Goal: Task Accomplishment & Management: Use online tool/utility

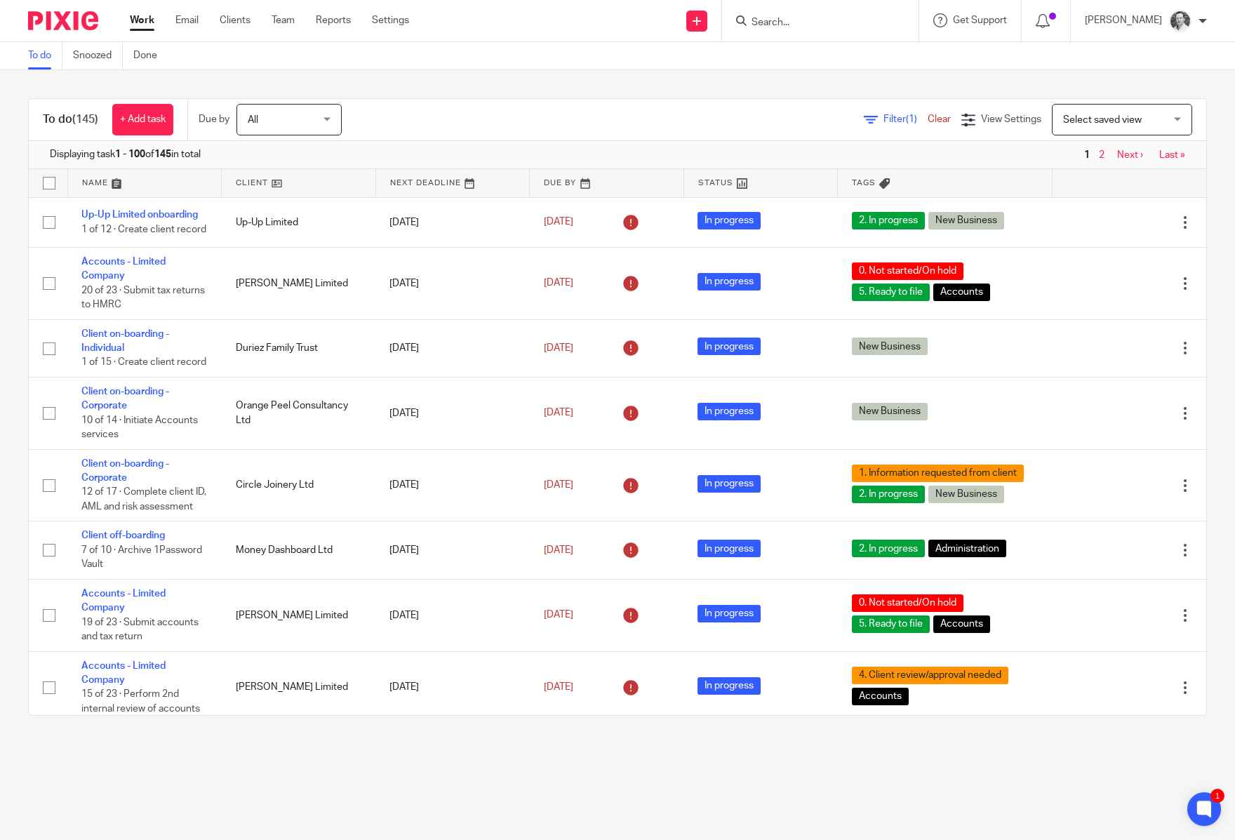
click at [1130, 119] on span "Select saved view" at bounding box center [1114, 119] width 102 height 29
click at [1087, 183] on span "Payroll tasks" at bounding box center [1062, 178] width 55 height 10
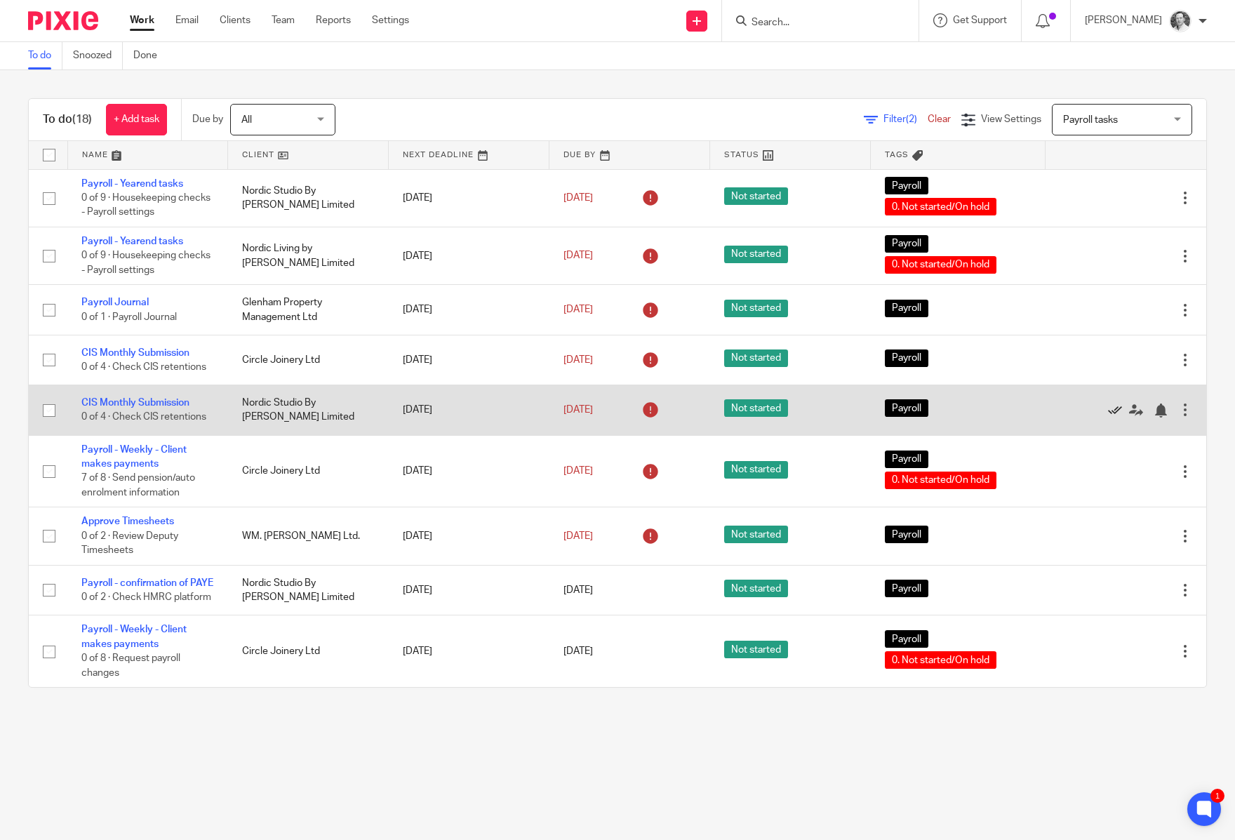
click at [1108, 418] on icon at bounding box center [1115, 411] width 14 height 14
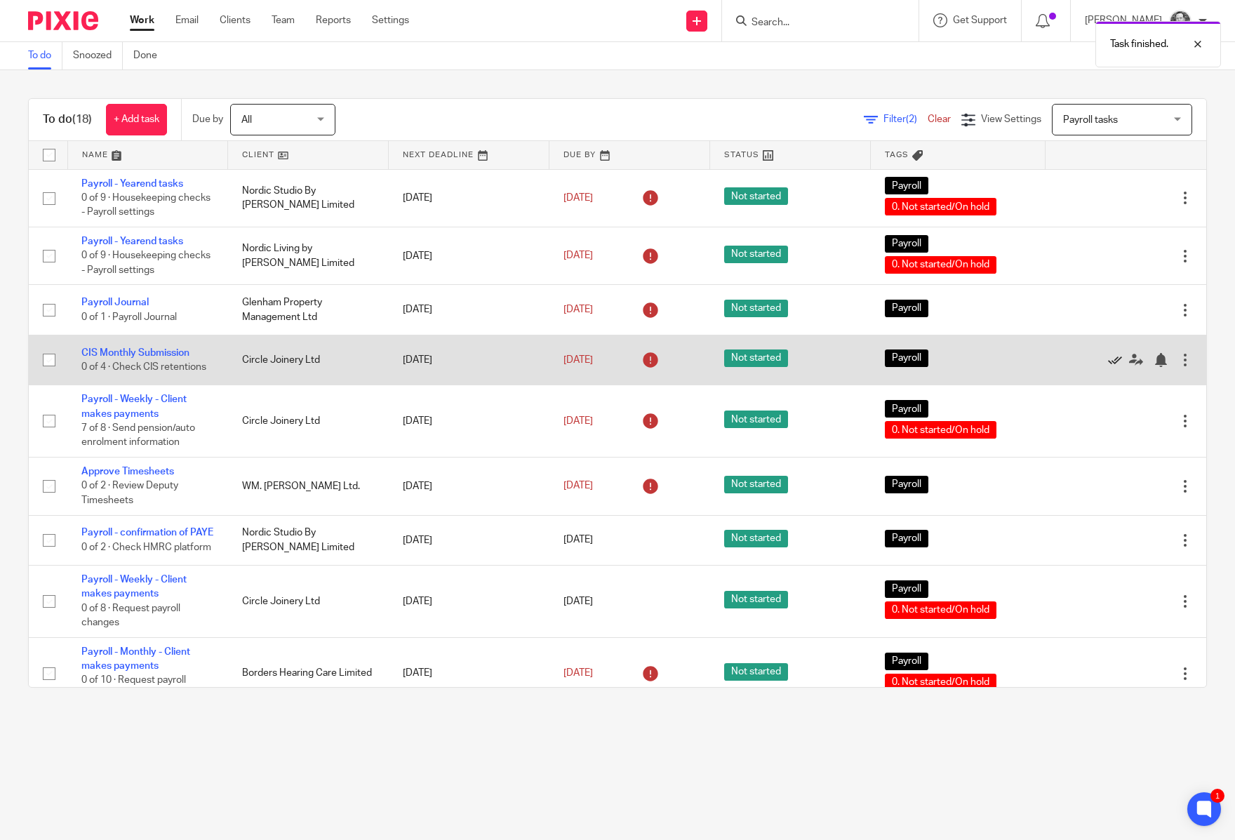
click at [1108, 366] on icon at bounding box center [1115, 360] width 14 height 14
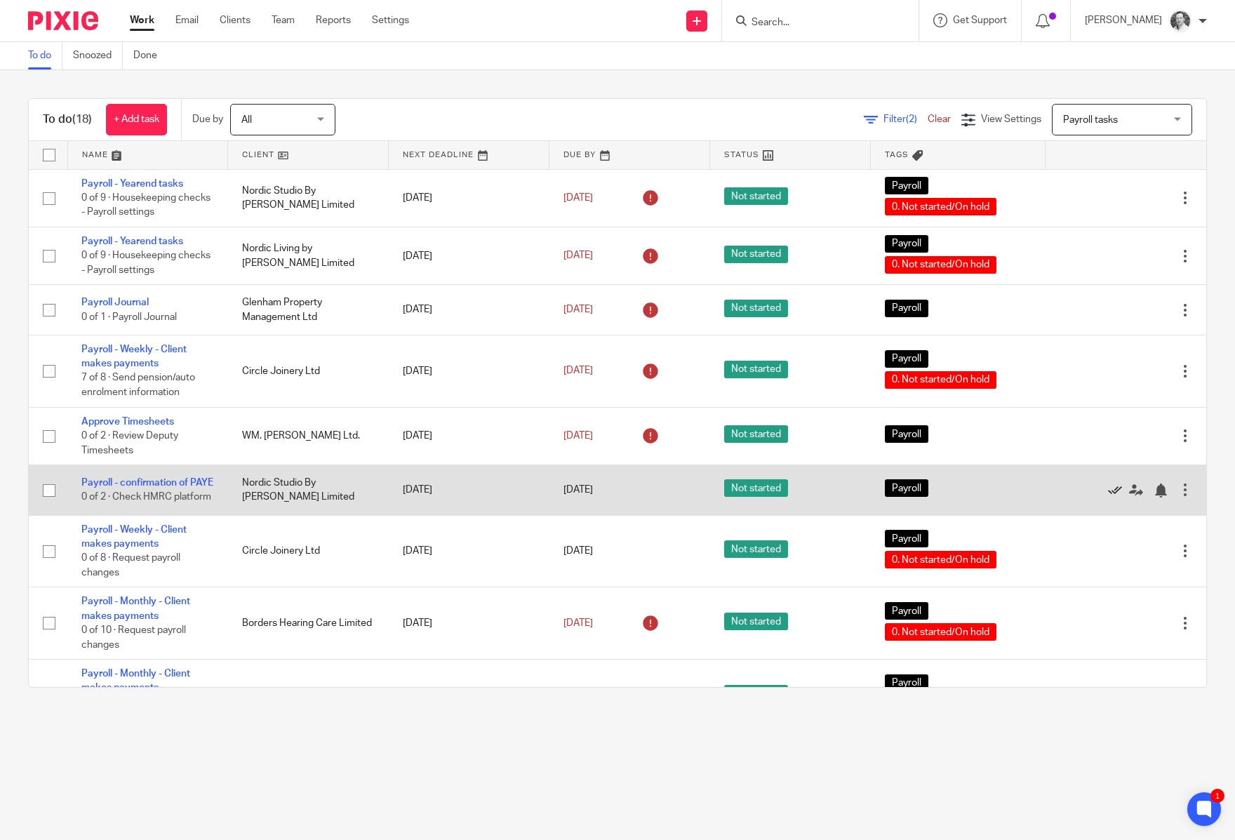
click at [1108, 498] on icon at bounding box center [1115, 491] width 14 height 14
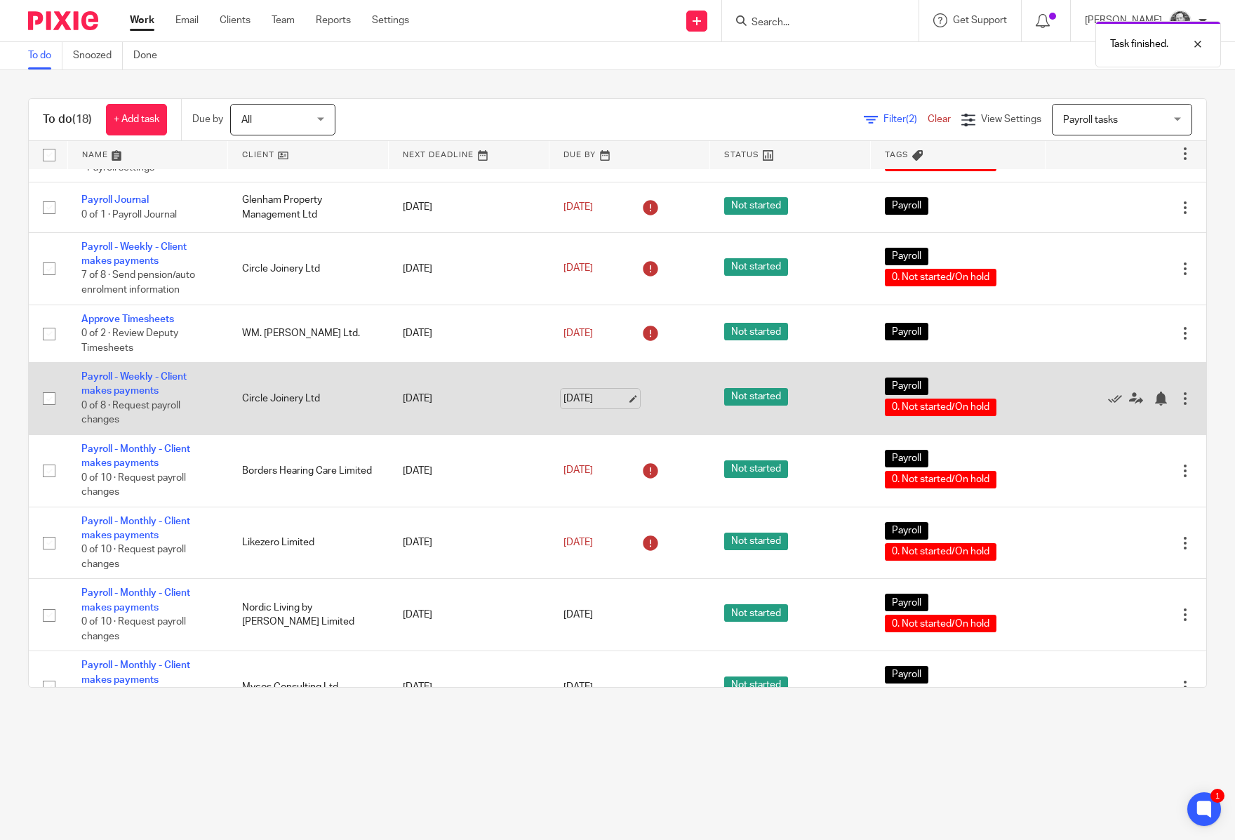
scroll to position [114, 0]
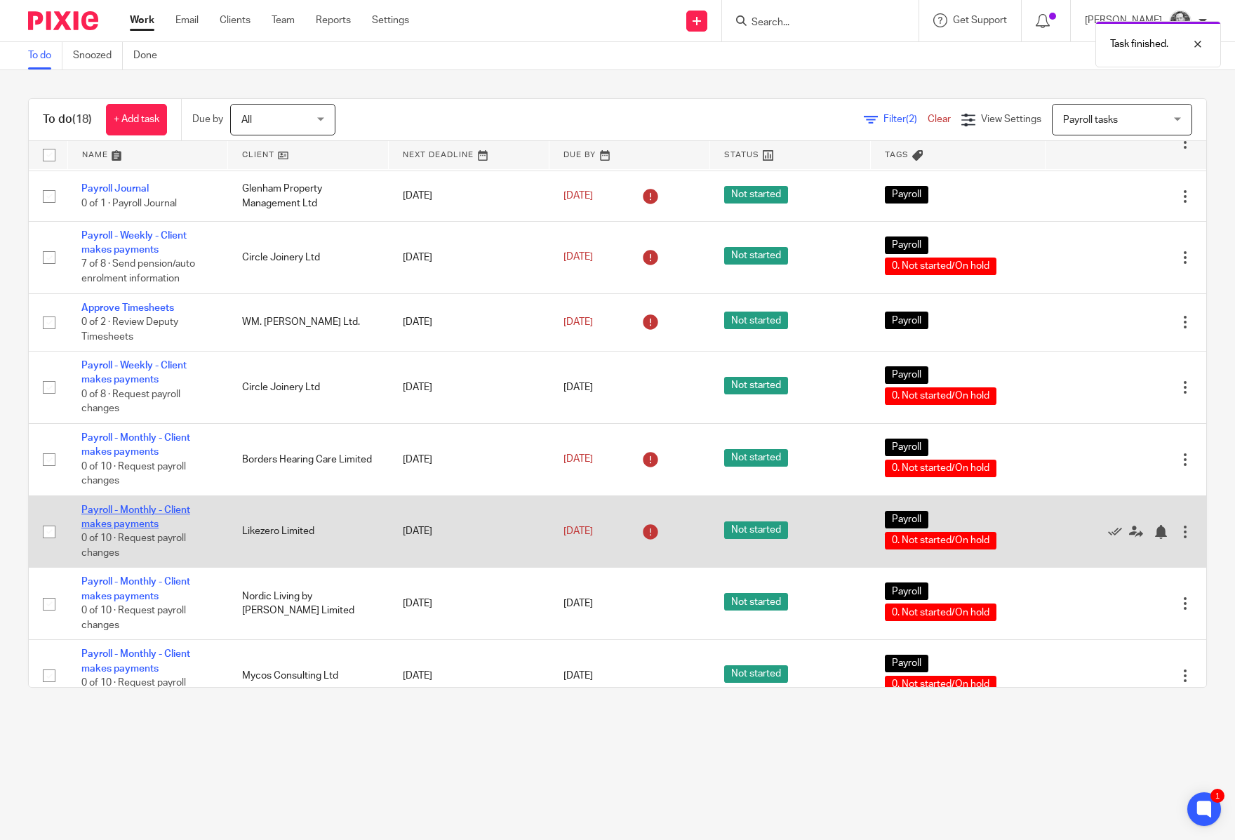
click at [135, 524] on link "Payroll - Monthly - Client makes payments" at bounding box center [135, 517] width 109 height 24
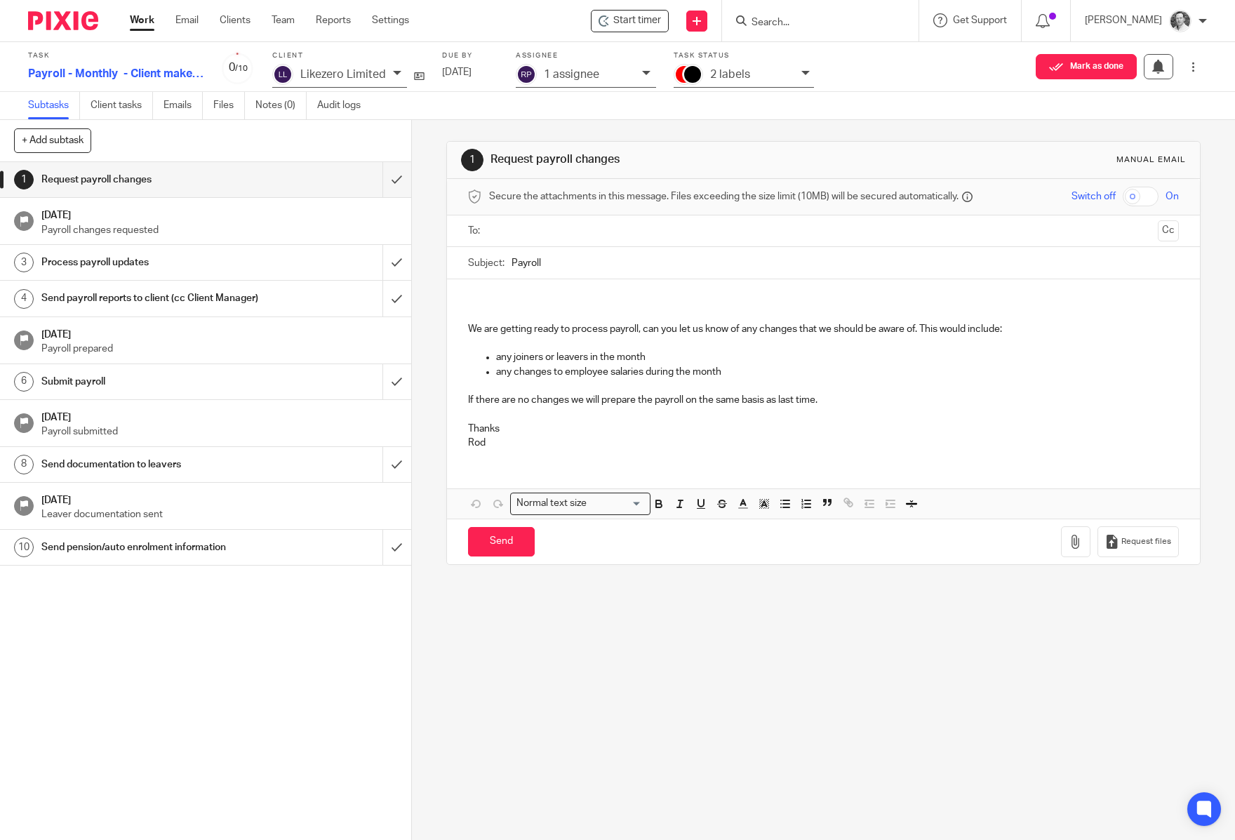
click at [364, 169] on link "1 Request payroll changes" at bounding box center [191, 179] width 383 height 35
click at [384, 263] on input "submit" at bounding box center [205, 262] width 411 height 35
click at [380, 309] on input "submit" at bounding box center [205, 298] width 411 height 35
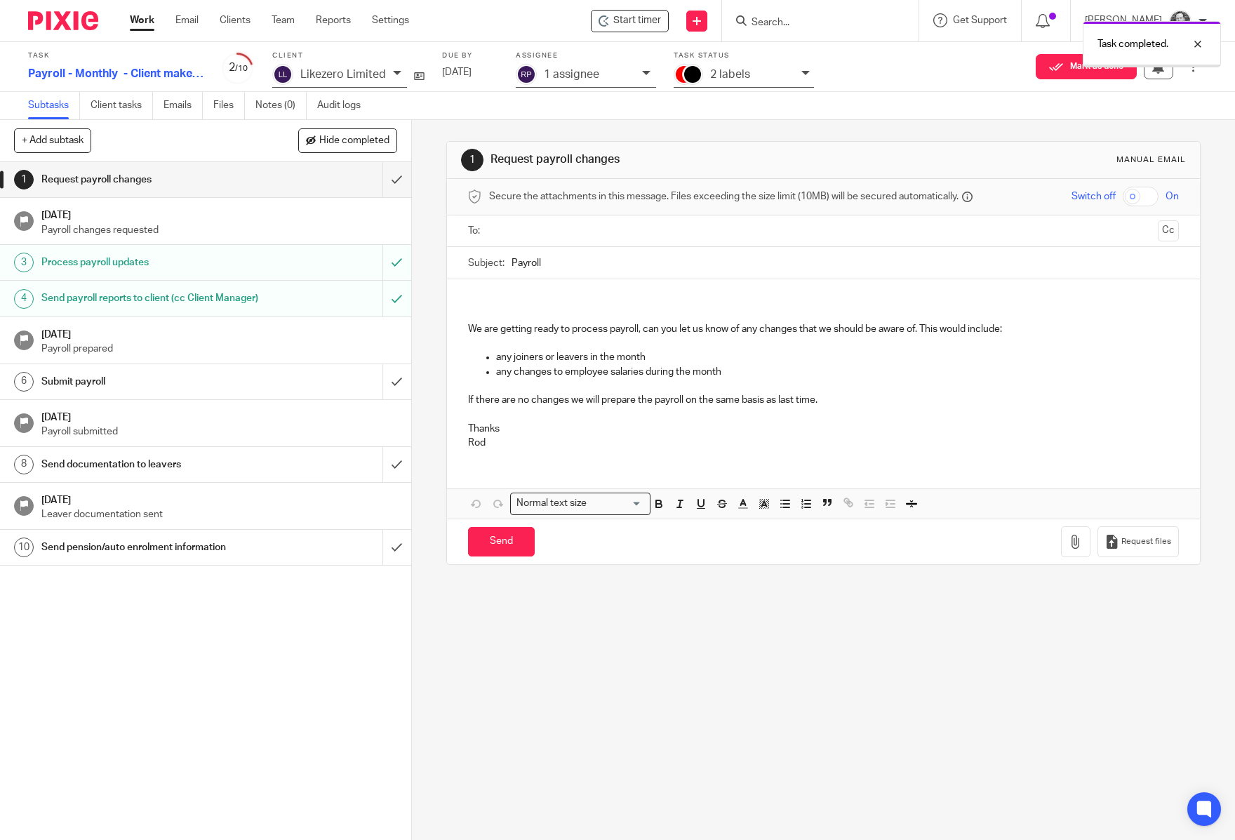
click at [697, 73] on div at bounding box center [692, 74] width 17 height 17
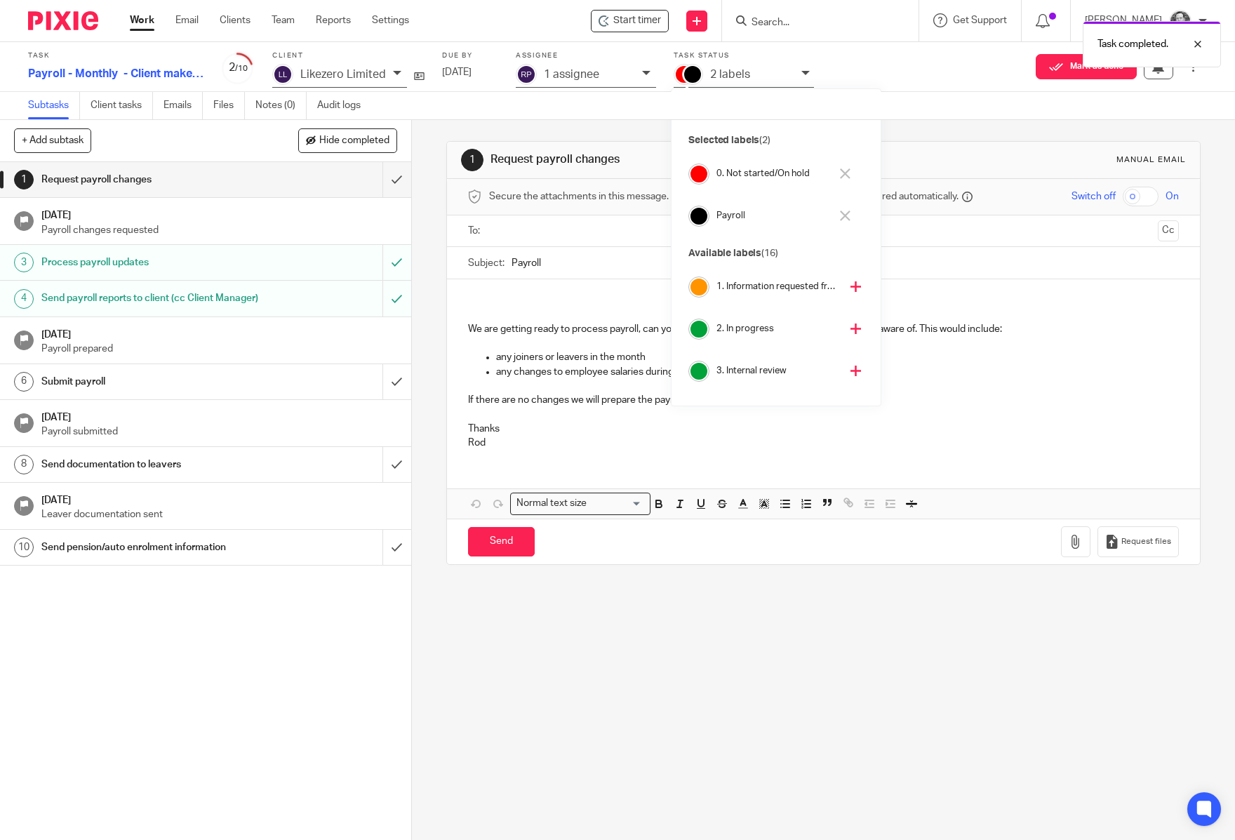
scroll to position [34, 0]
click at [741, 380] on h4 "4. Client review/approval needed" at bounding box center [779, 379] width 124 height 13
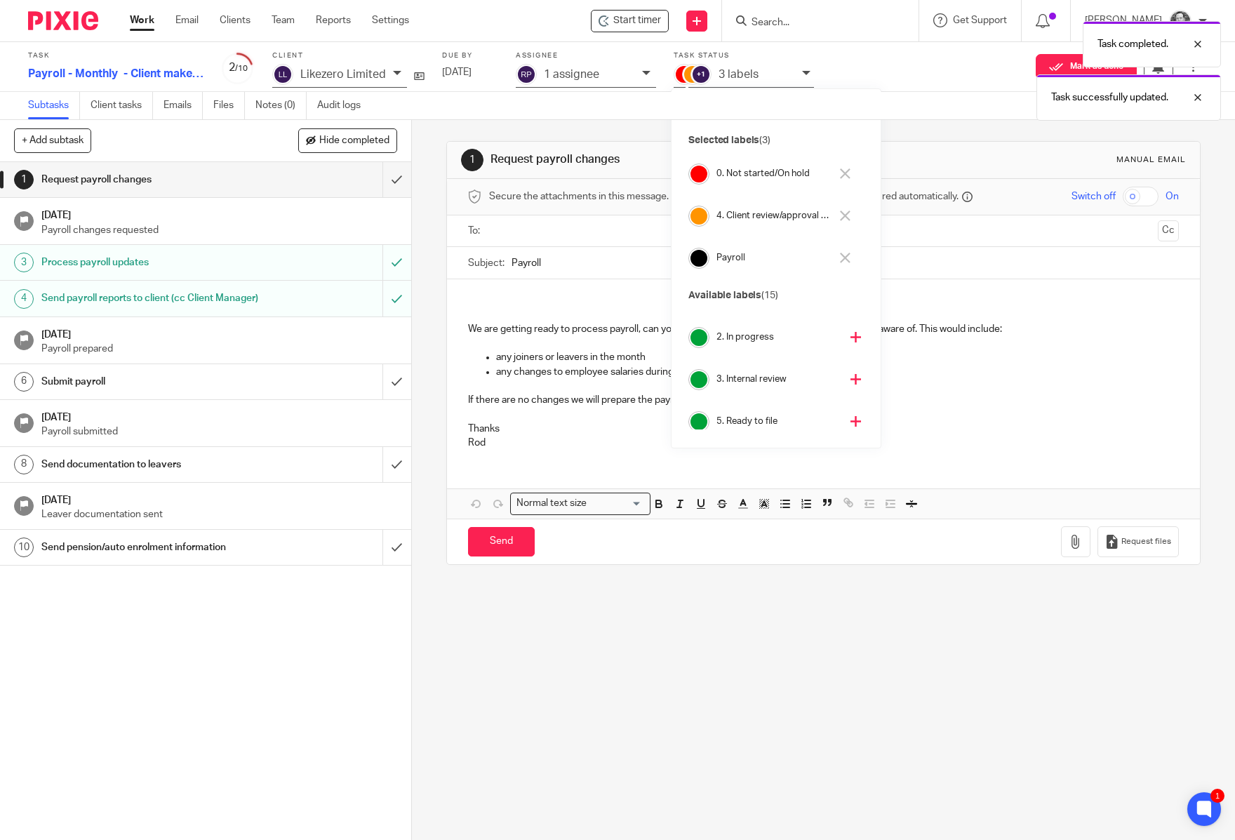
click at [727, 175] on h4 "0. Not started/On hold" at bounding box center [774, 173] width 114 height 13
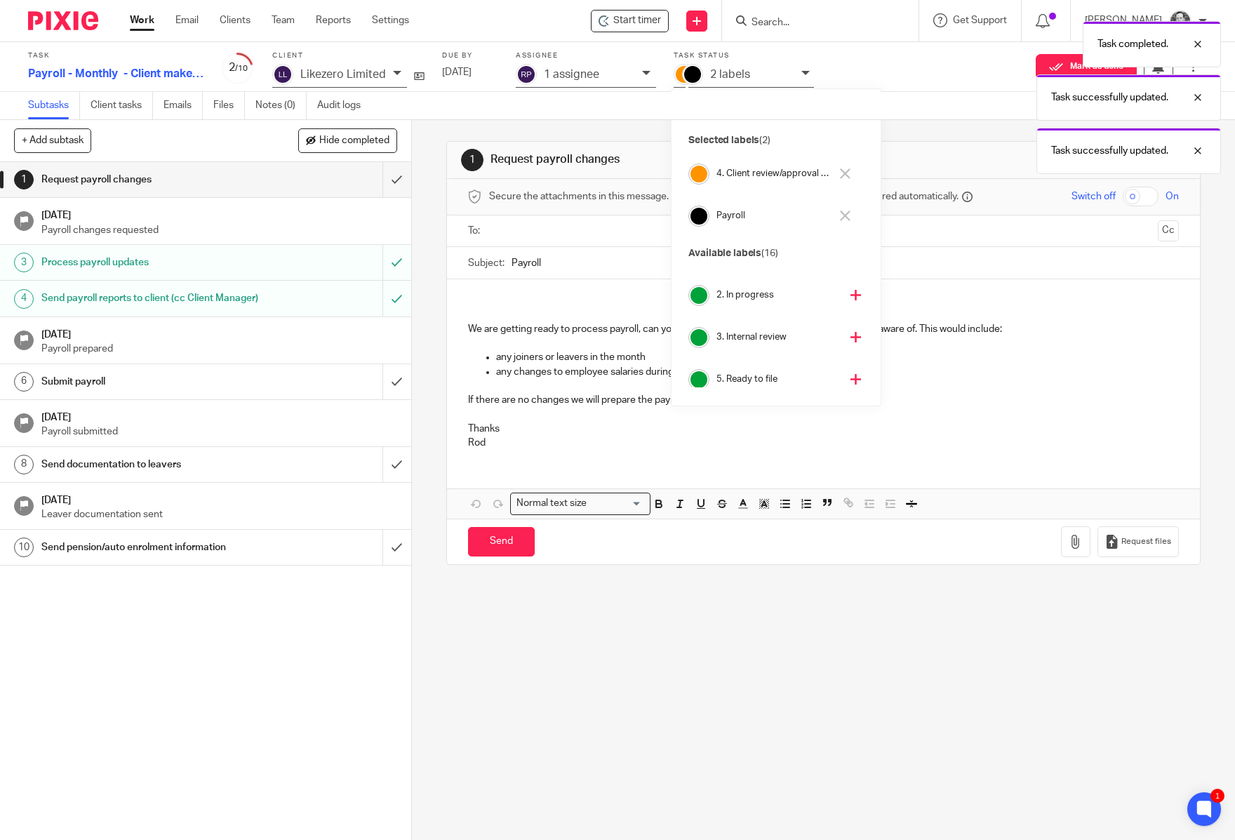
click at [456, 130] on div "1 Request payroll changes Manual email Secure the attachments in this message. …" at bounding box center [823, 353] width 755 height 466
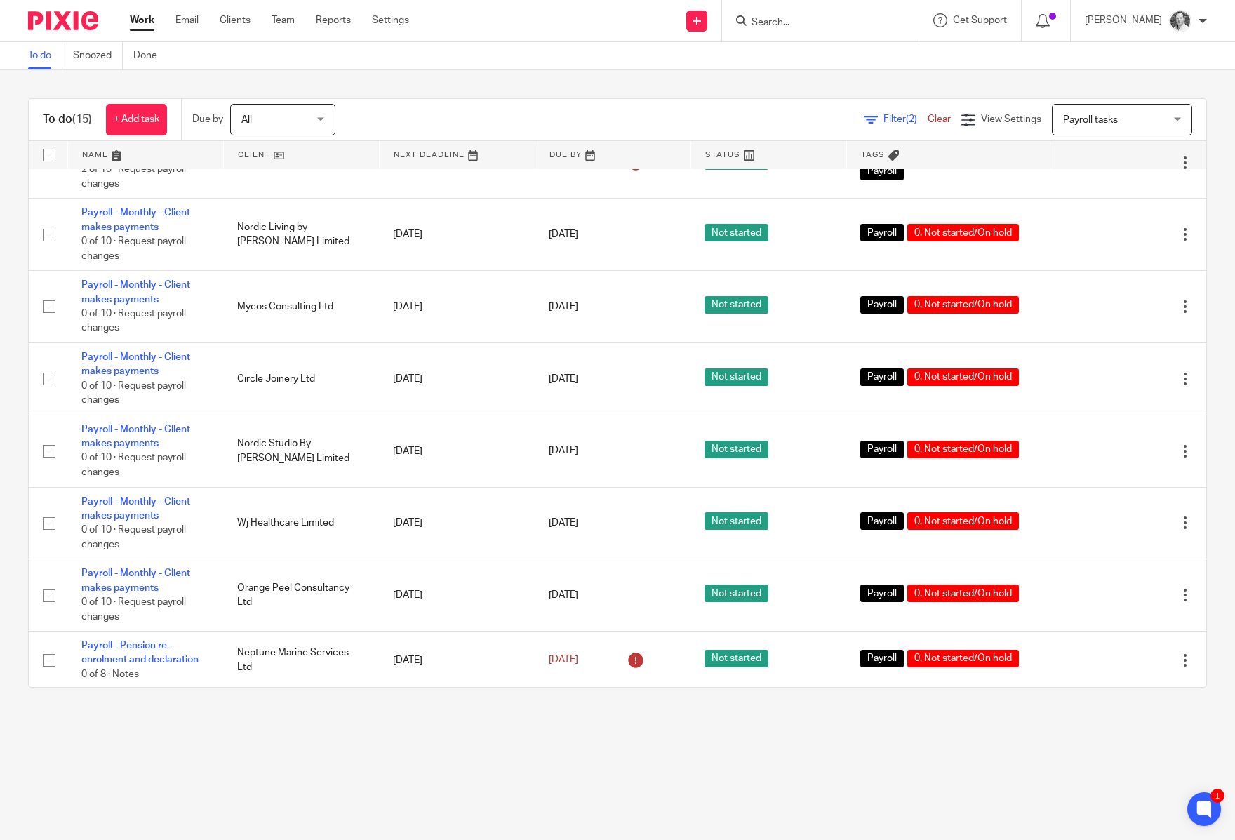
scroll to position [506, 0]
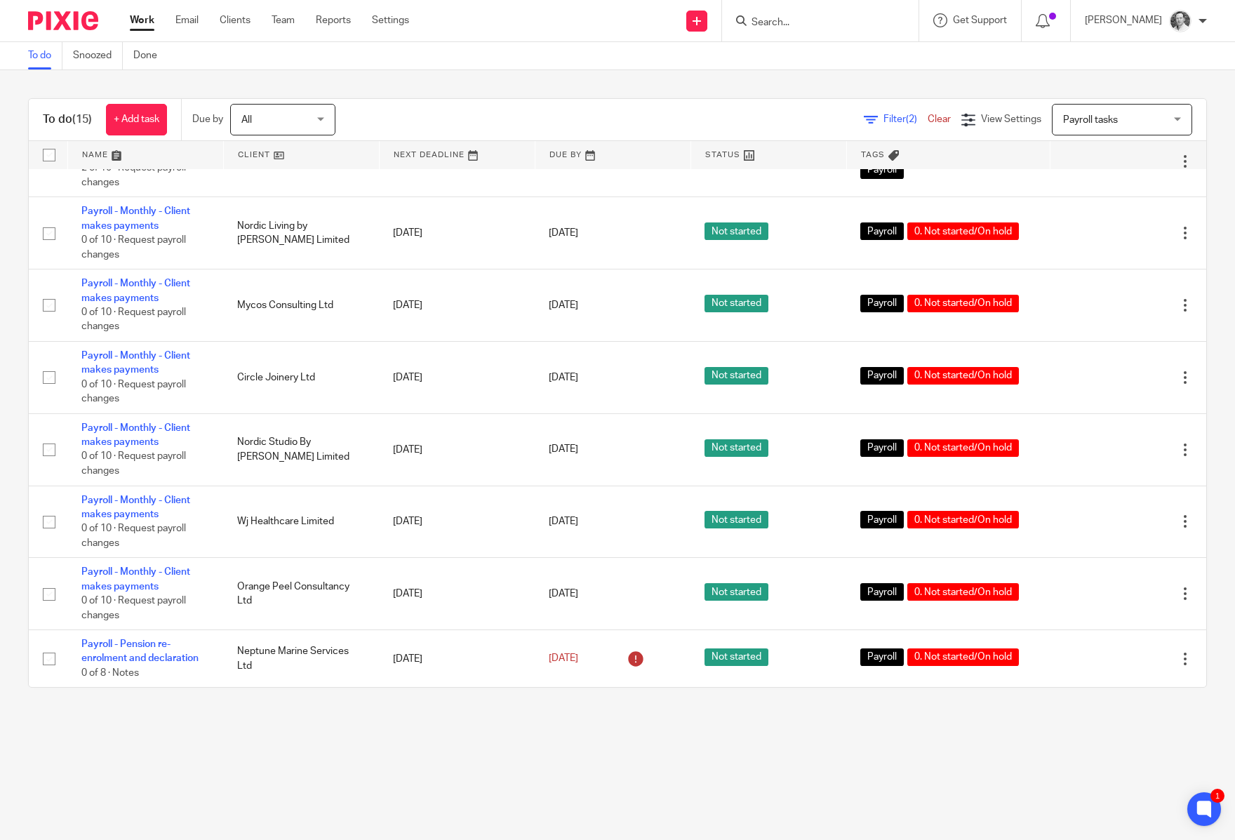
click at [928, 117] on link "Clear" at bounding box center [939, 119] width 23 height 10
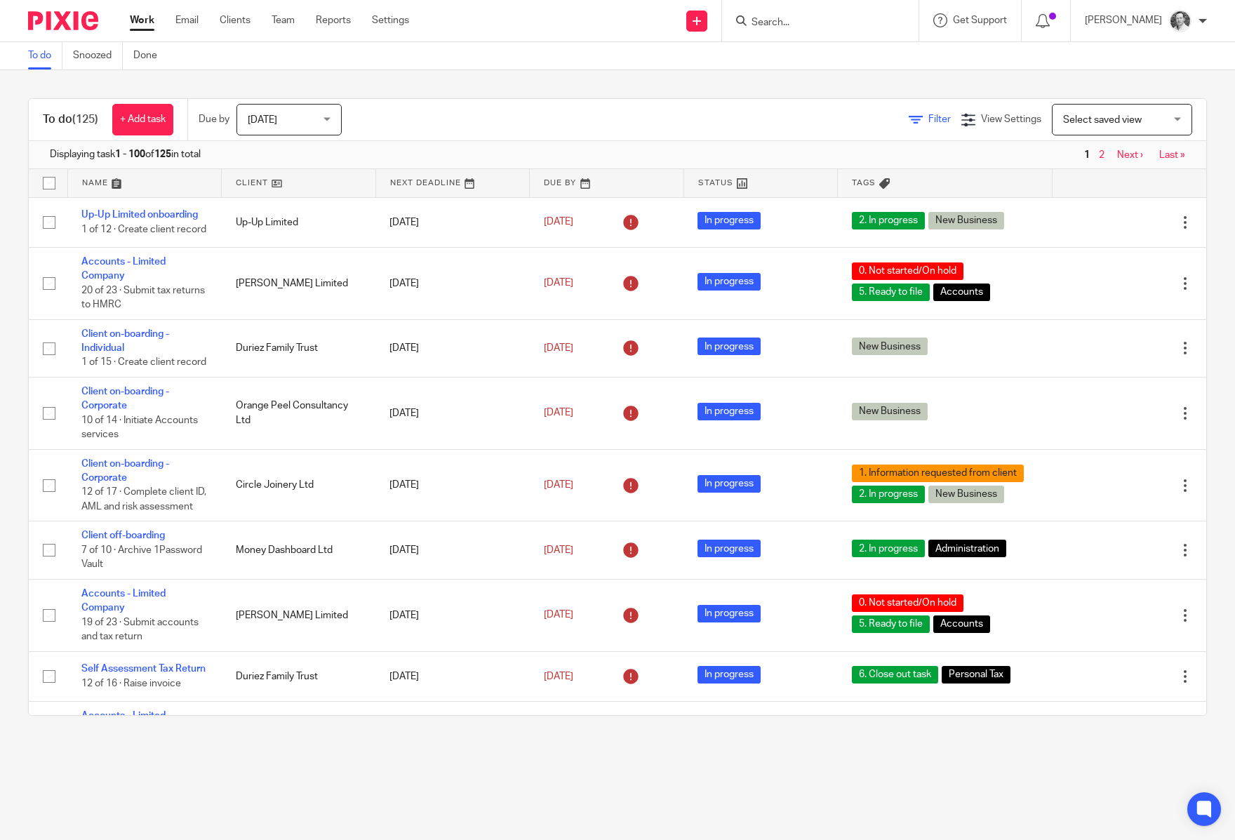
click at [929, 121] on span "Filter" at bounding box center [940, 119] width 22 height 10
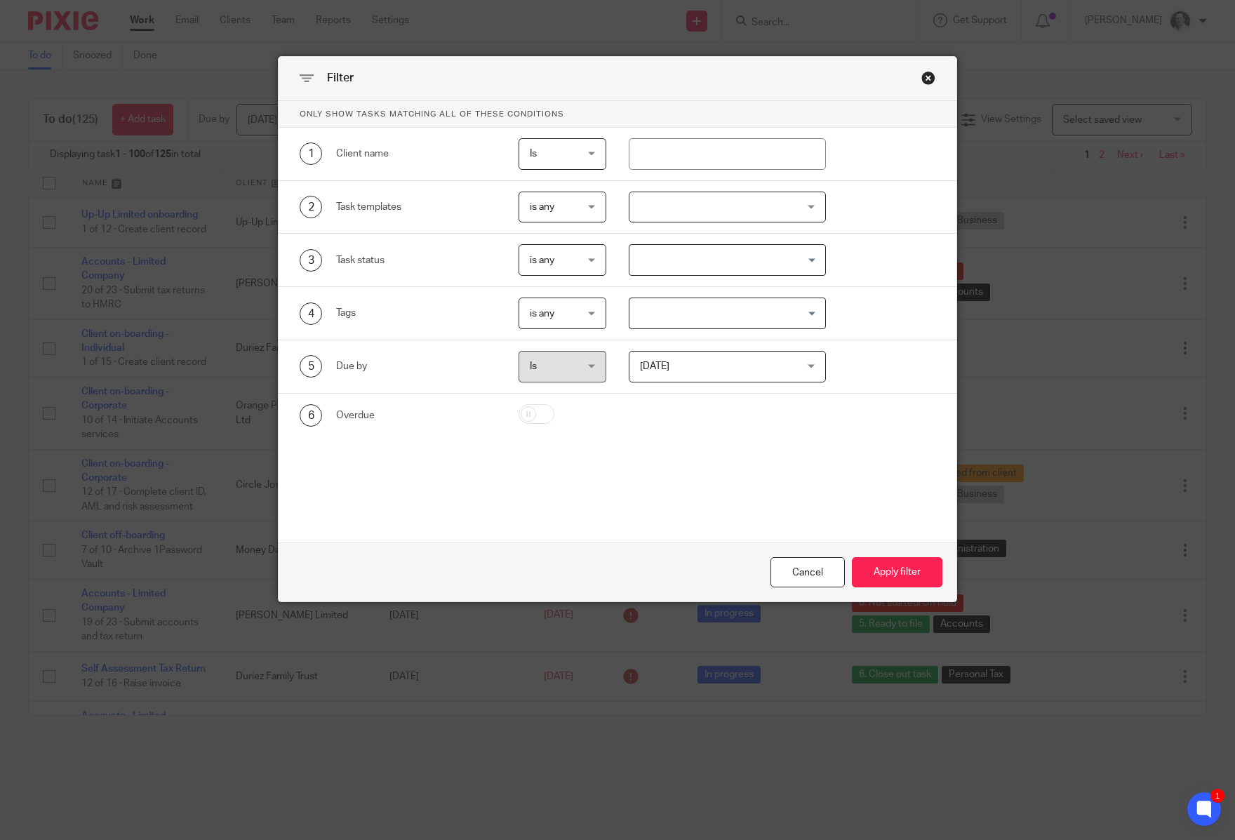
click at [659, 365] on span "[DATE]" at bounding box center [654, 367] width 29 height 10
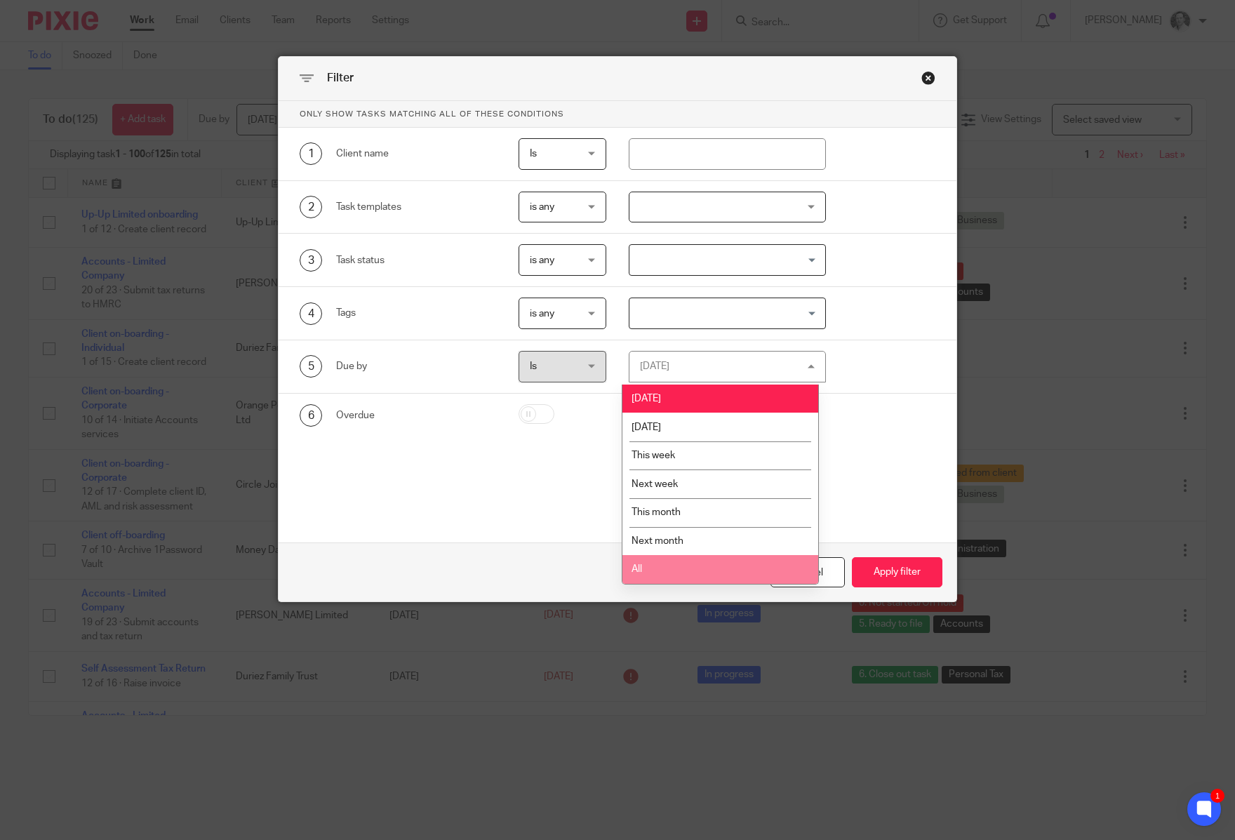
click at [683, 584] on li "All" at bounding box center [721, 569] width 196 height 29
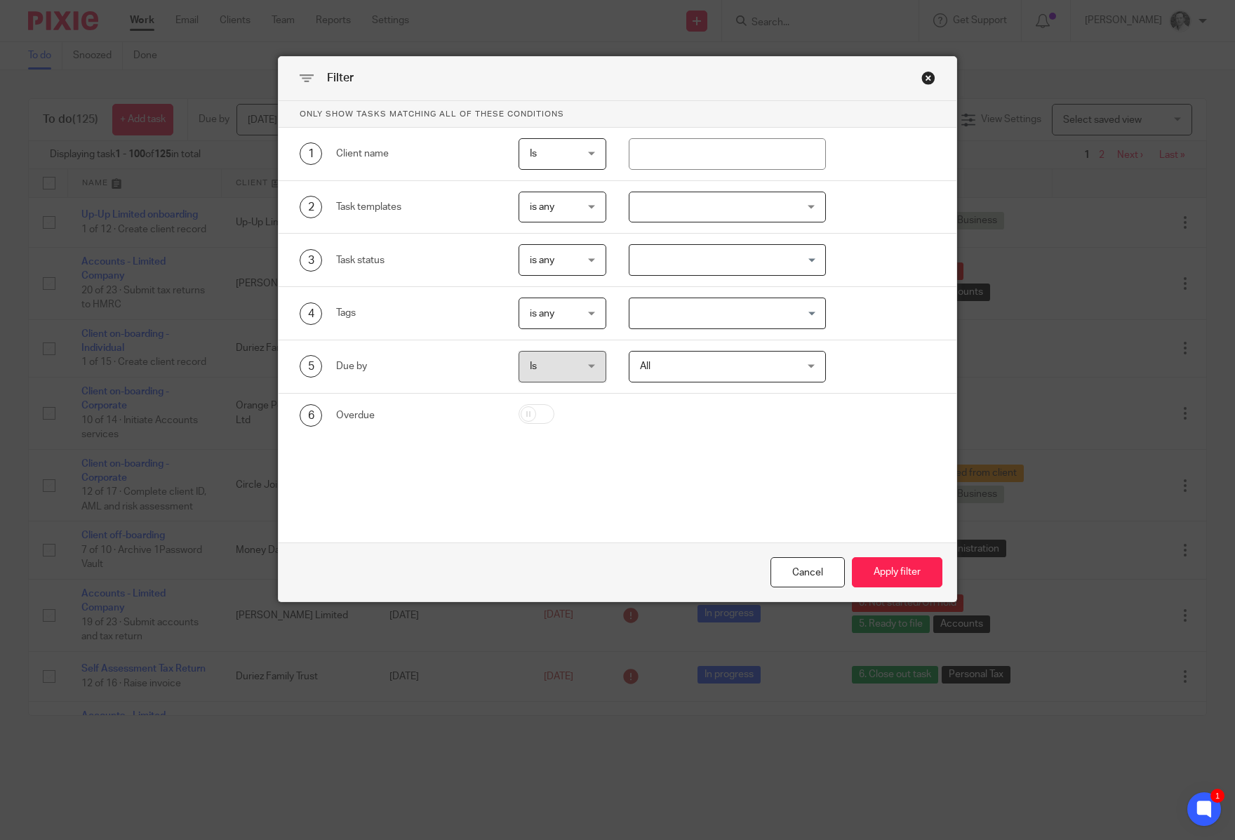
click at [653, 321] on input "Search for option" at bounding box center [724, 313] width 187 height 25
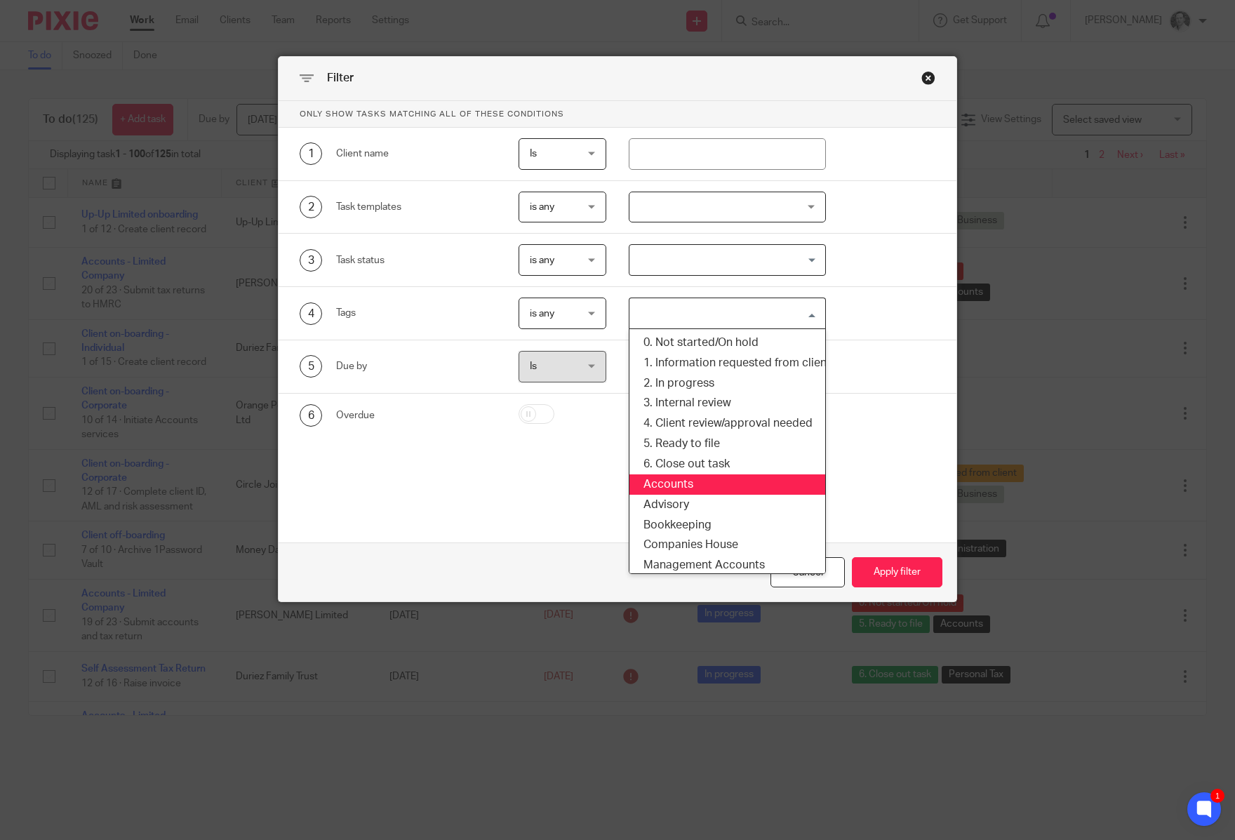
click at [687, 492] on li "Accounts" at bounding box center [728, 485] width 196 height 20
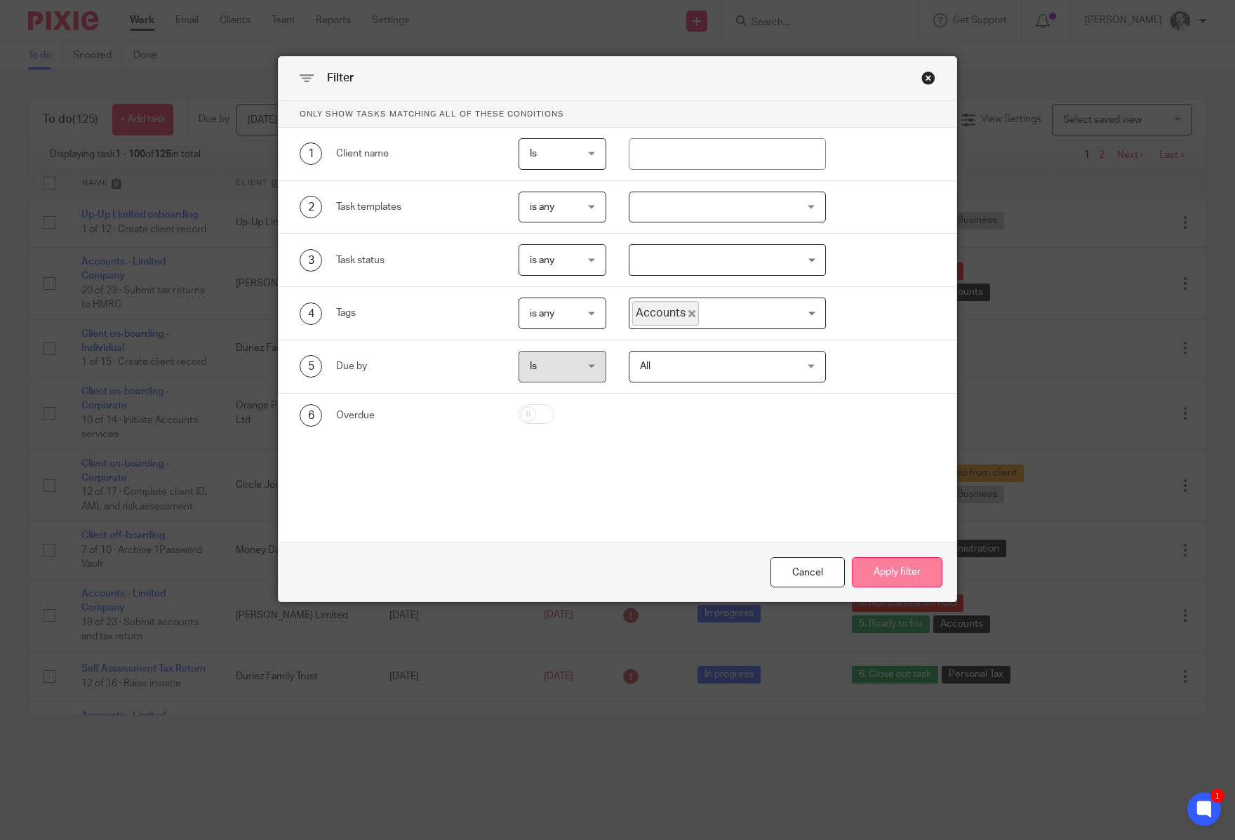
click at [924, 576] on button "Apply filter" at bounding box center [897, 572] width 91 height 30
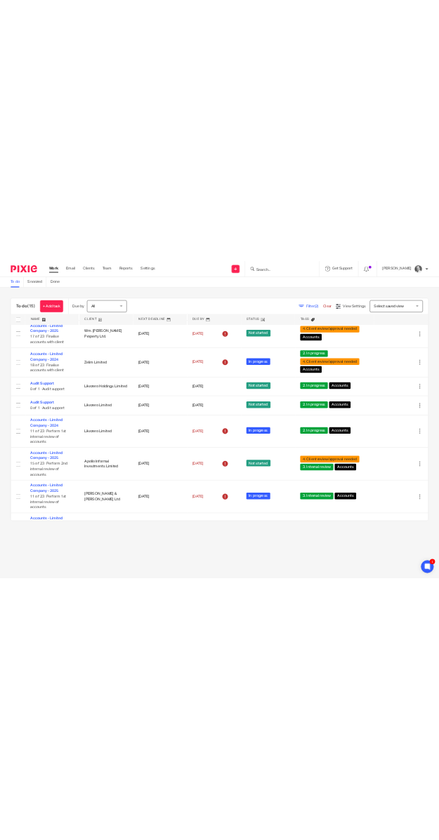
scroll to position [607, 0]
